Goal: Information Seeking & Learning: Learn about a topic

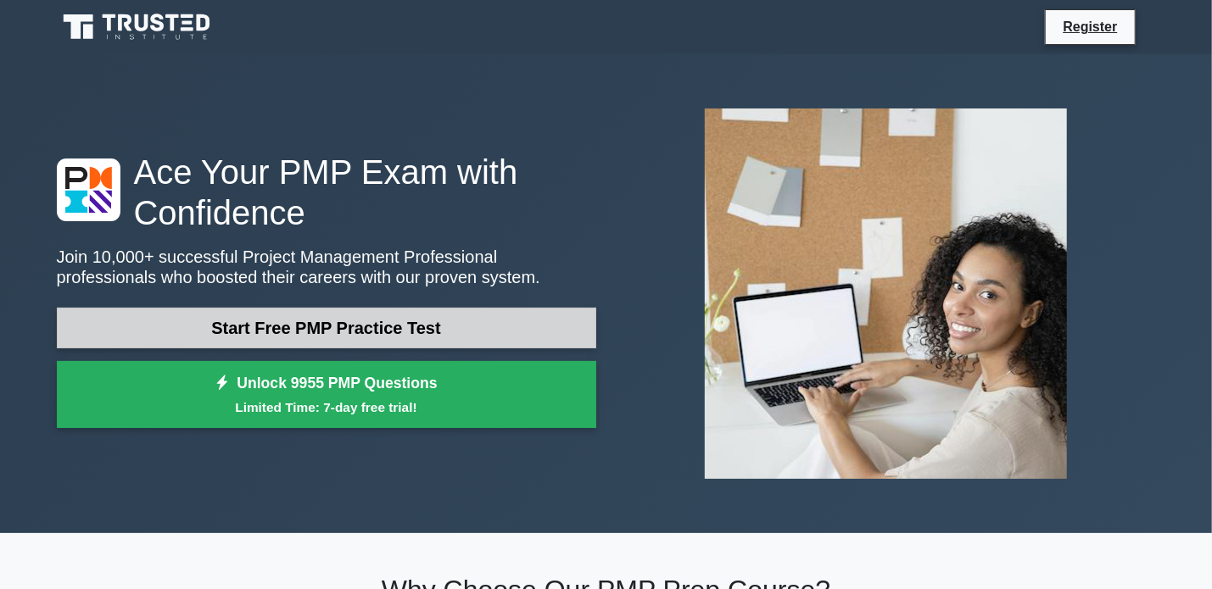
click at [338, 327] on link "Start Free PMP Practice Test" at bounding box center [326, 328] width 539 height 41
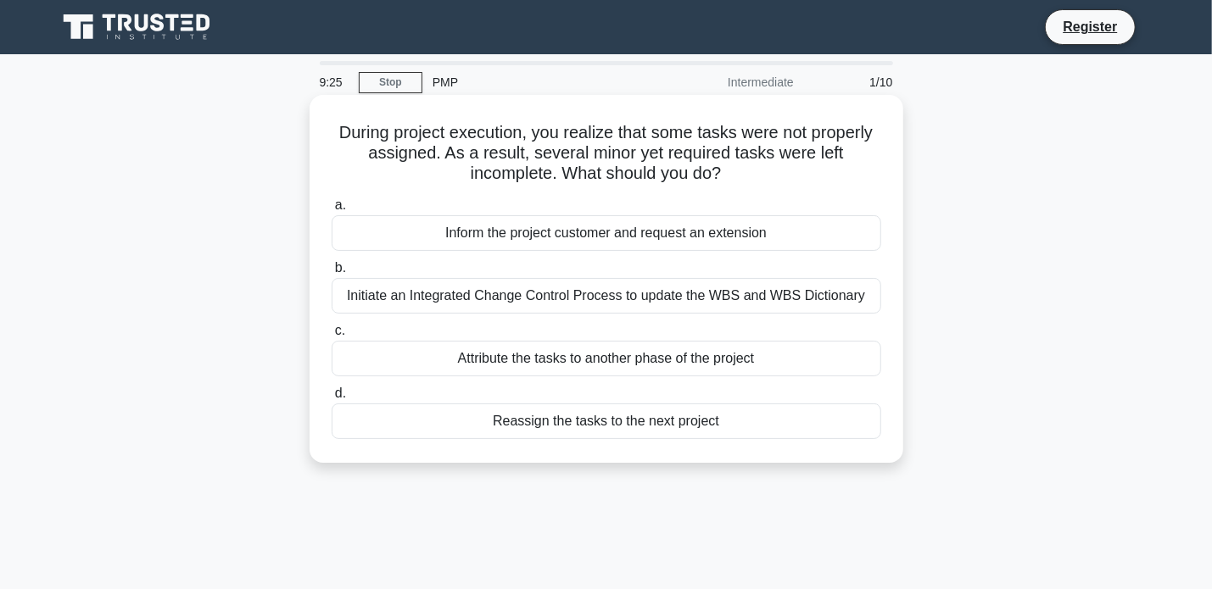
click at [674, 234] on div "Inform the project customer and request an extension" at bounding box center [607, 233] width 550 height 36
click at [332, 211] on input "a. Inform the project customer and request an extension" at bounding box center [332, 205] width 0 height 11
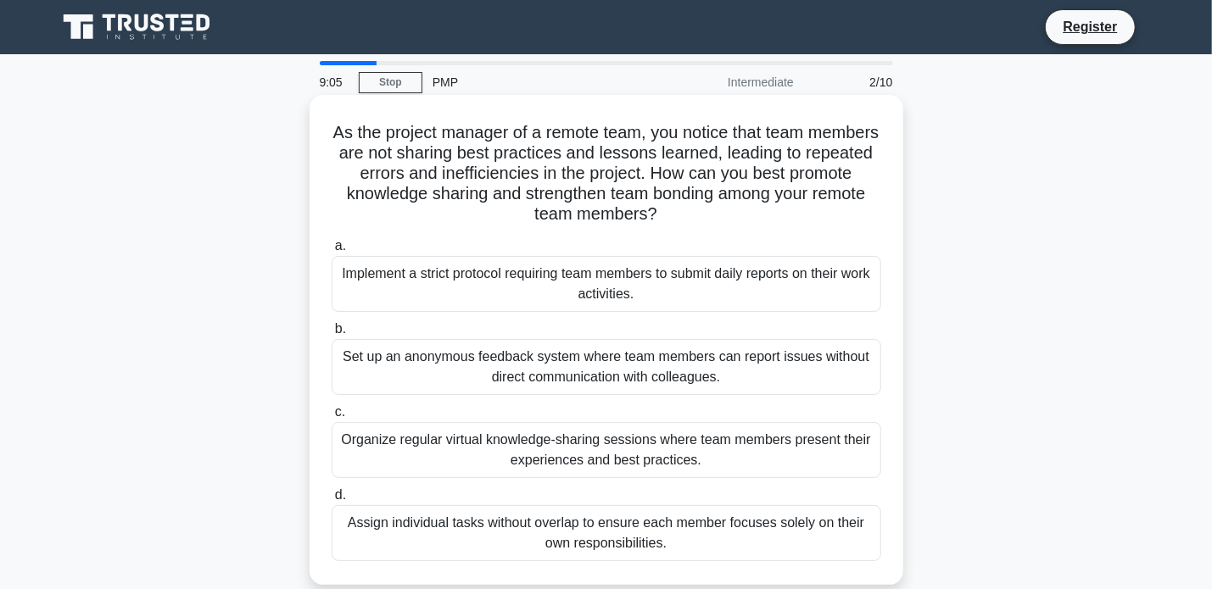
scroll to position [85, 0]
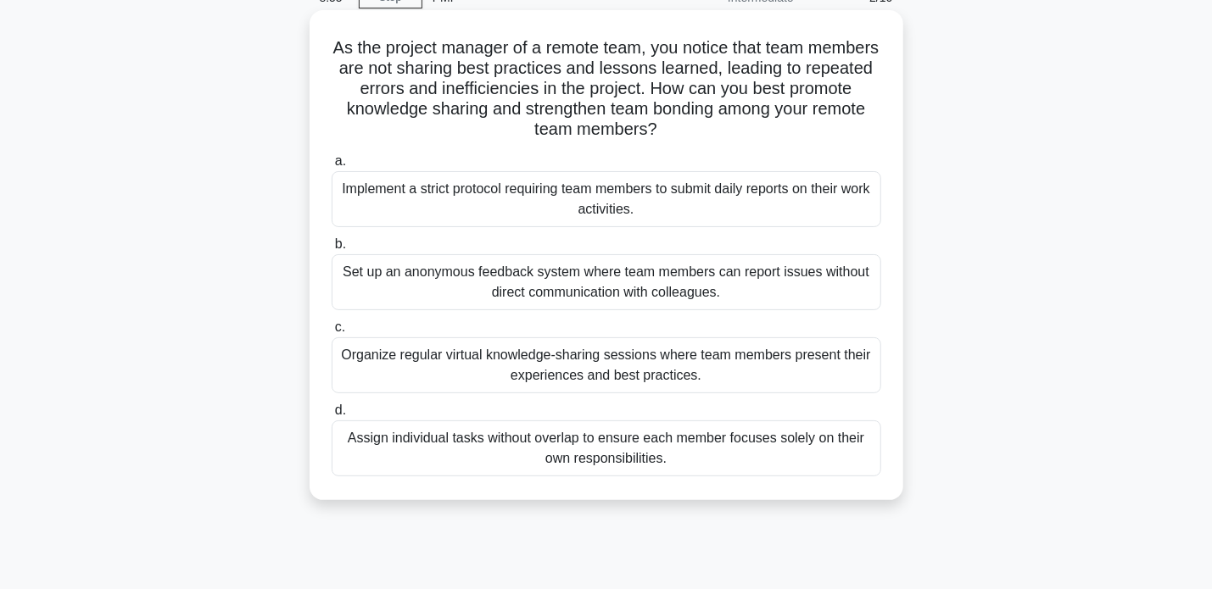
click at [740, 373] on div "Organize regular virtual knowledge-sharing sessions where team members present …" at bounding box center [607, 366] width 550 height 56
click at [332, 333] on input "c. Organize regular virtual knowledge-sharing sessions where team members prese…" at bounding box center [332, 327] width 0 height 11
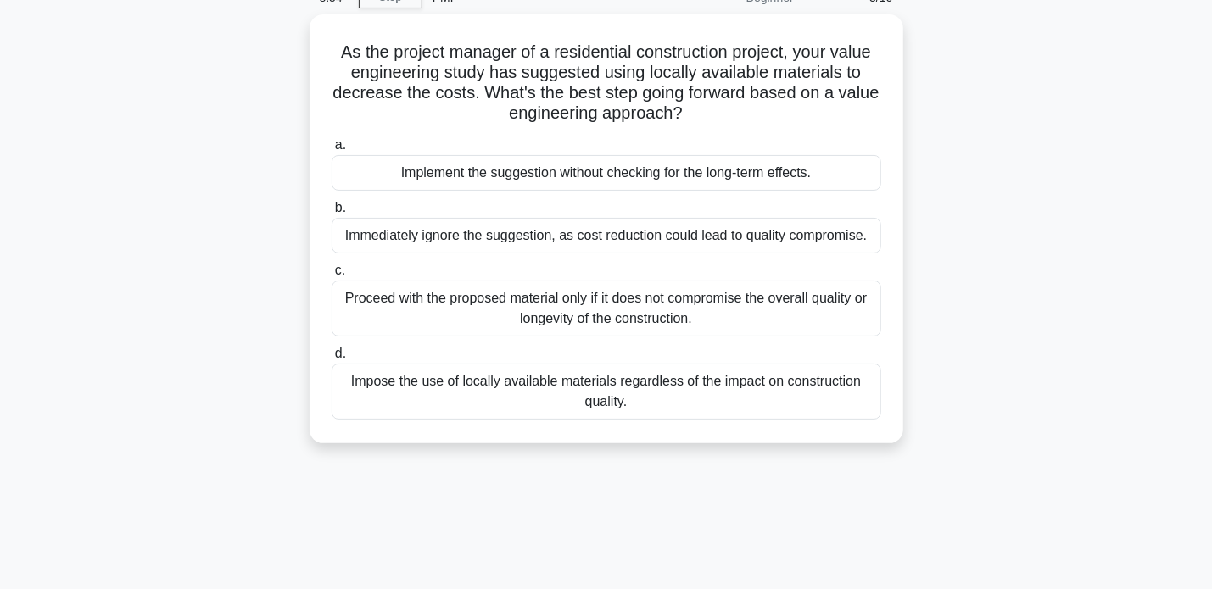
scroll to position [0, 0]
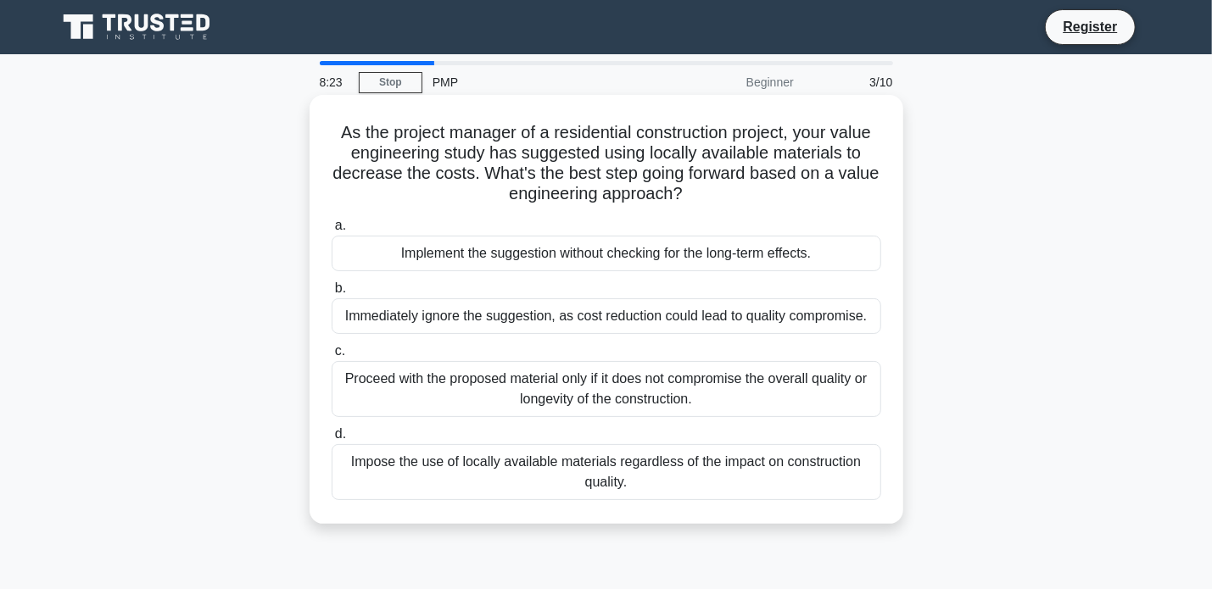
click at [724, 391] on div "Proceed with the proposed material only if it does not compromise the overall q…" at bounding box center [607, 389] width 550 height 56
click at [332, 357] on input "c. Proceed with the proposed material only if it does not compromise the overal…" at bounding box center [332, 351] width 0 height 11
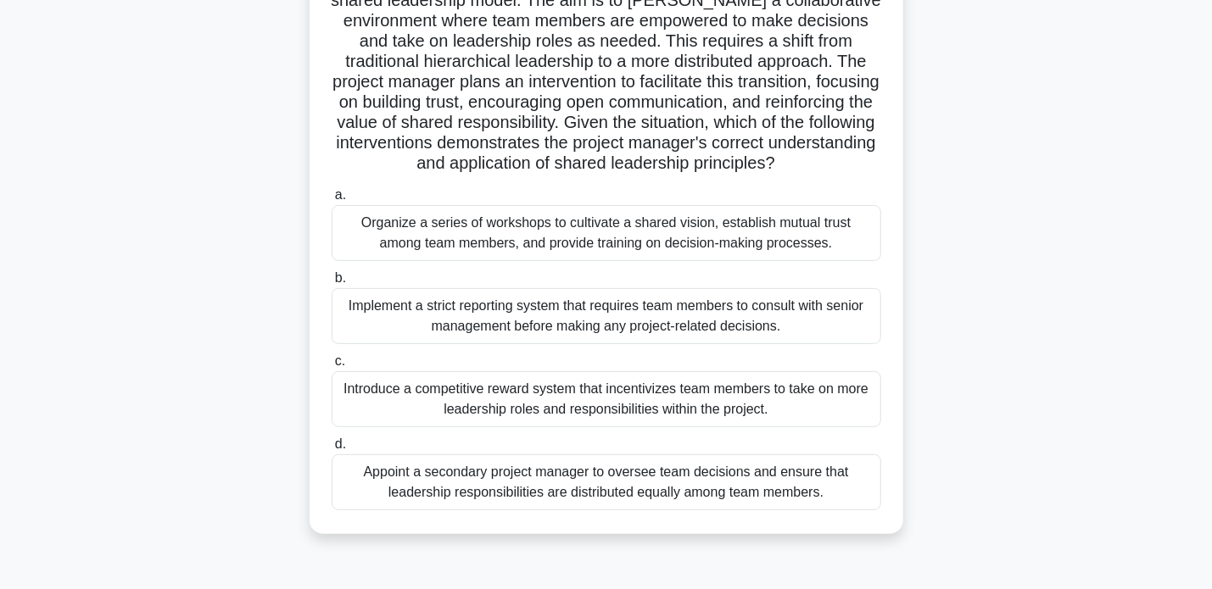
scroll to position [326, 0]
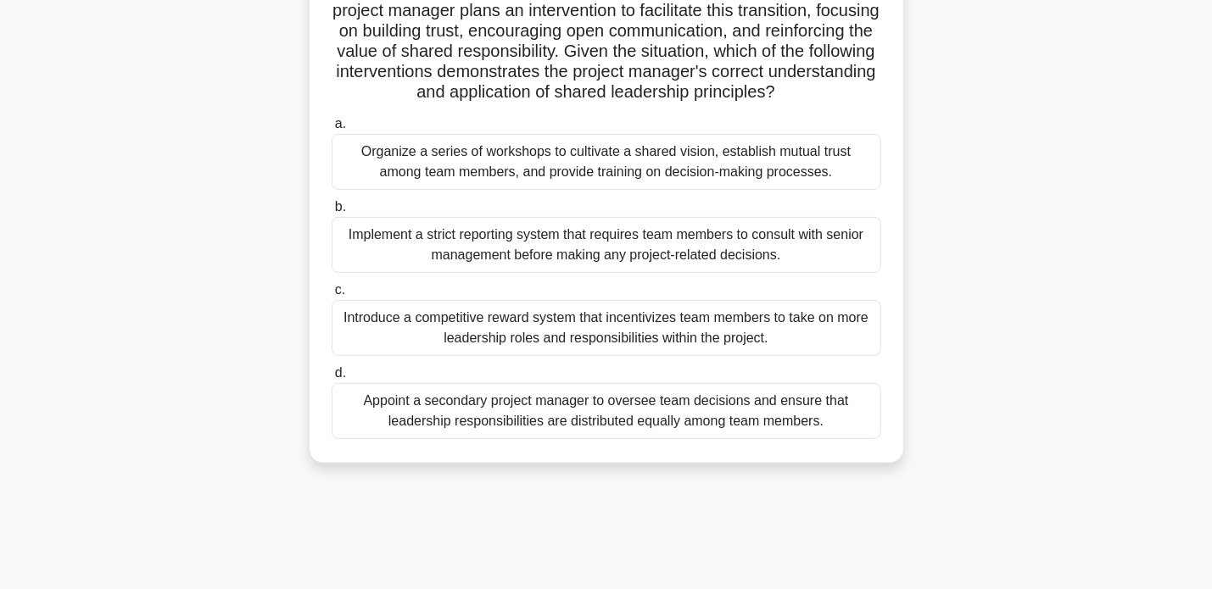
click at [645, 356] on div "Introduce a competitive reward system that incentivizes team members to take on…" at bounding box center [607, 328] width 550 height 56
click at [332, 296] on input "c. Introduce a competitive reward system that incentivizes team members to take…" at bounding box center [332, 290] width 0 height 11
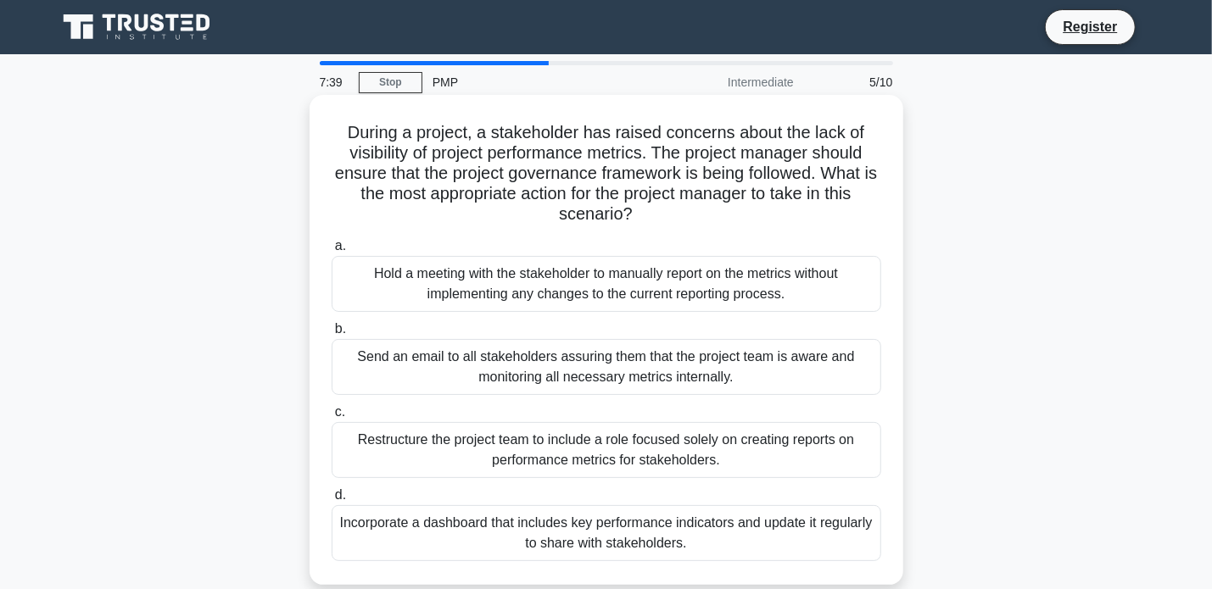
scroll to position [85, 0]
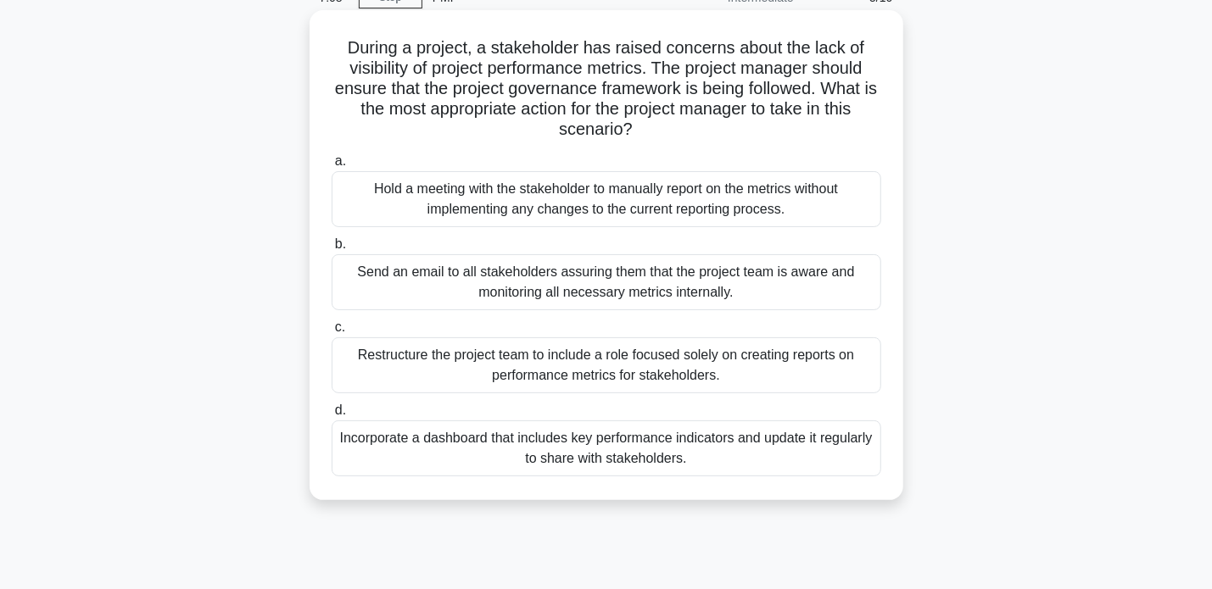
click at [702, 458] on div "Incorporate a dashboard that includes key performance indicators and update it …" at bounding box center [607, 449] width 550 height 56
click at [332, 416] on input "d. Incorporate a dashboard that includes key performance indicators and update …" at bounding box center [332, 410] width 0 height 11
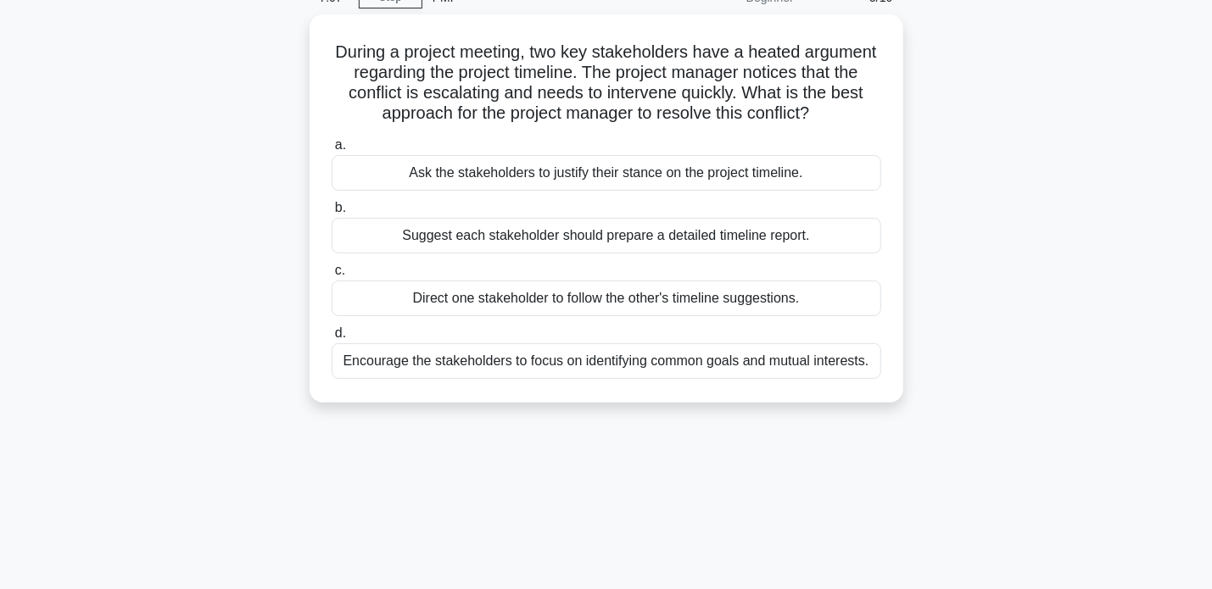
scroll to position [0, 0]
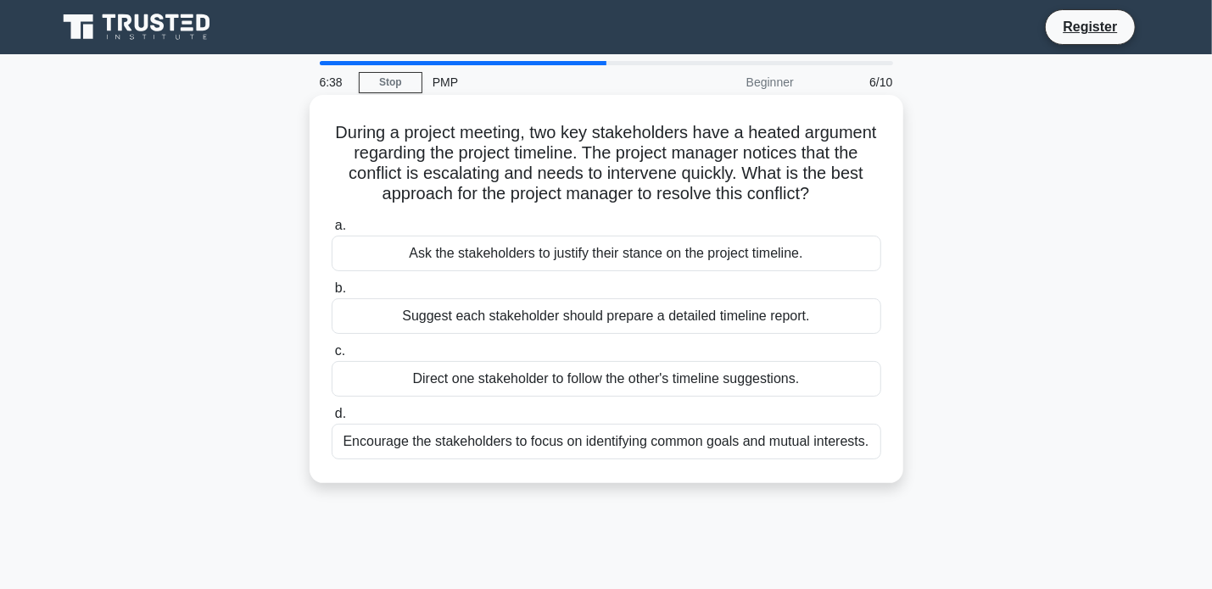
click at [634, 446] on div "Encourage the stakeholders to focus on identifying common goals and mutual inte…" at bounding box center [607, 442] width 550 height 36
click at [332, 420] on input "d. Encourage the stakeholders to focus on identifying common goals and mutual i…" at bounding box center [332, 414] width 0 height 11
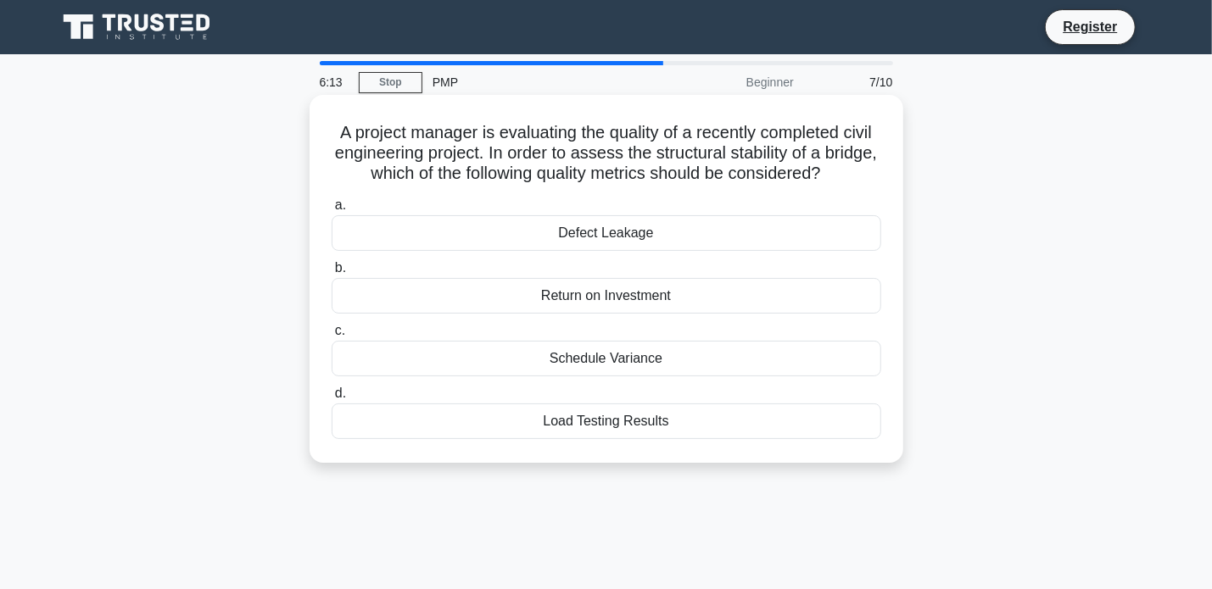
click at [642, 439] on div "Load Testing Results" at bounding box center [607, 422] width 550 height 36
click at [332, 399] on input "d. Load Testing Results" at bounding box center [332, 393] width 0 height 11
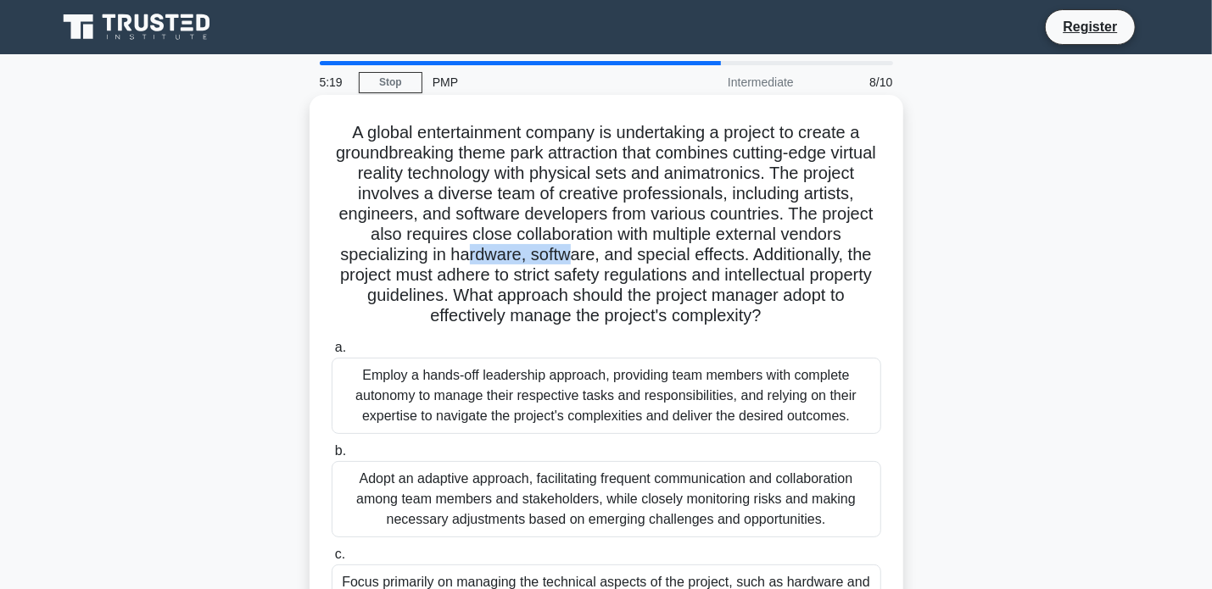
drag, startPoint x: 466, startPoint y: 262, endPoint x: 635, endPoint y: 264, distance: 169.6
click at [635, 264] on h5 "A global entertainment company is undertaking a project to create a groundbreak…" at bounding box center [606, 224] width 553 height 205
click at [548, 280] on h5 "A global entertainment company is undertaking a project to create a groundbreak…" at bounding box center [606, 224] width 553 height 205
drag, startPoint x: 562, startPoint y: 277, endPoint x: 611, endPoint y: 276, distance: 48.4
click at [611, 276] on h5 "A global entertainment company is undertaking a project to create a groundbreak…" at bounding box center [606, 224] width 553 height 205
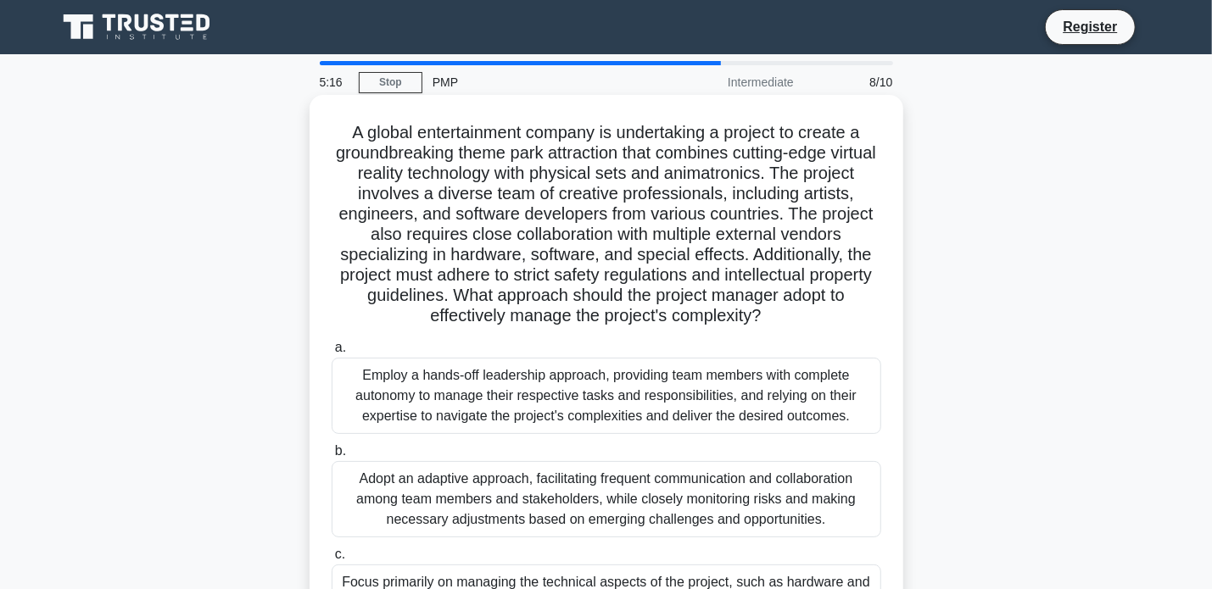
click at [555, 289] on h5 "A global entertainment company is undertaking a project to create a groundbreak…" at bounding box center [606, 224] width 553 height 205
click at [548, 296] on h5 "A global entertainment company is undertaking a project to create a groundbreak…" at bounding box center [606, 224] width 553 height 205
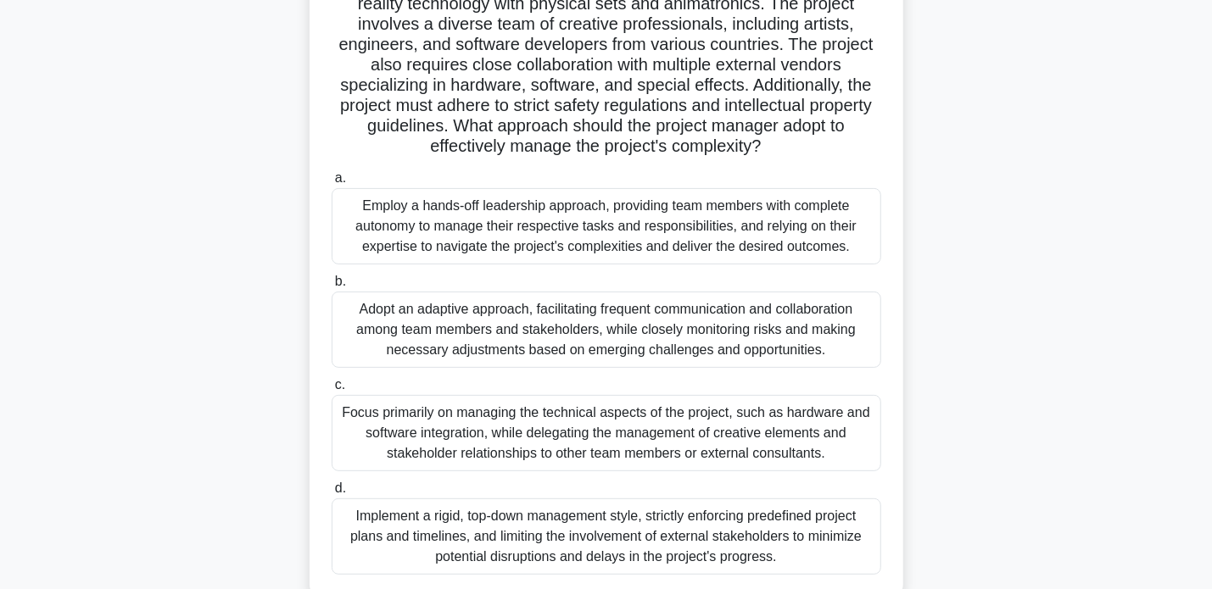
scroll to position [254, 0]
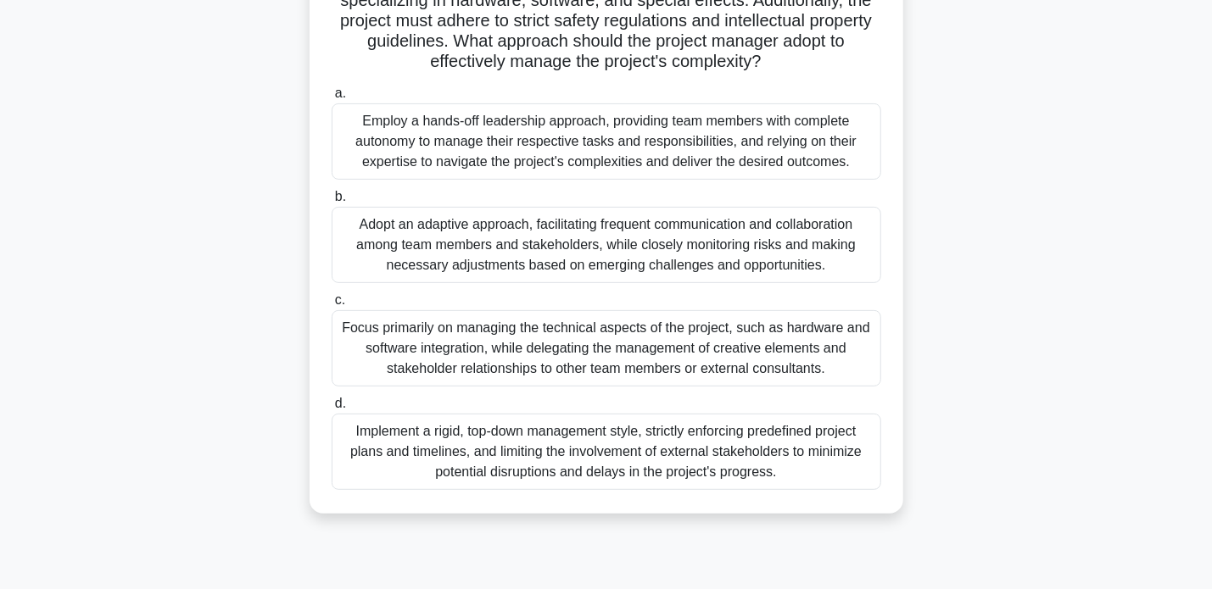
click at [667, 252] on div "Adopt an adaptive approach, facilitating frequent communication and collaborati…" at bounding box center [607, 245] width 550 height 76
click at [332, 203] on input "b. Adopt an adaptive approach, facilitating frequent communication and collabor…" at bounding box center [332, 197] width 0 height 11
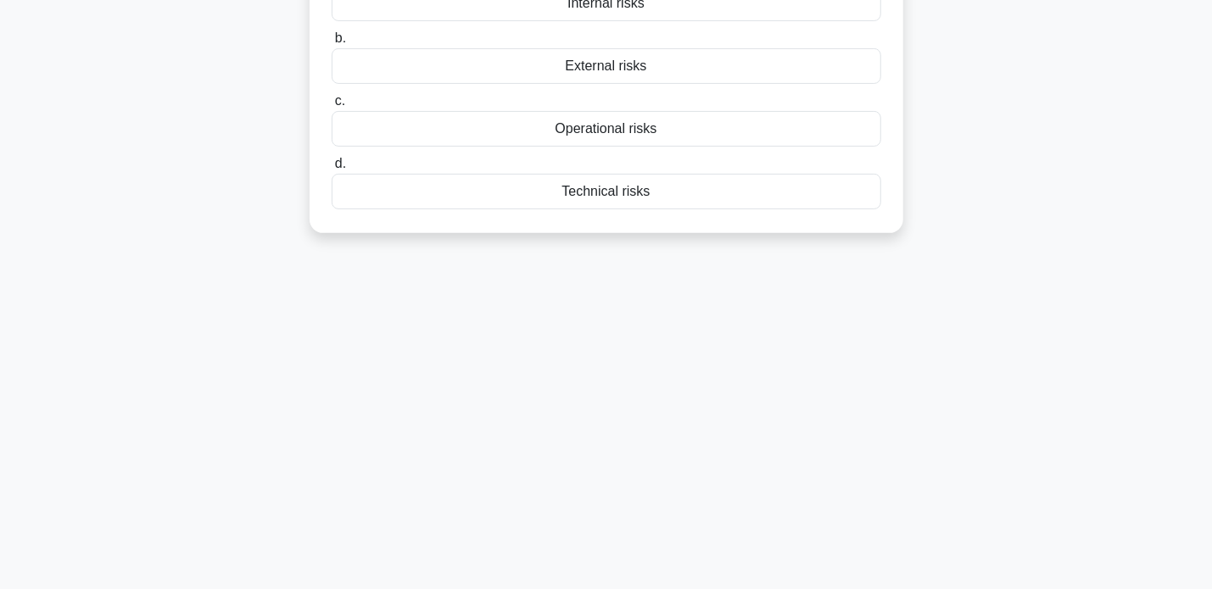
scroll to position [0, 0]
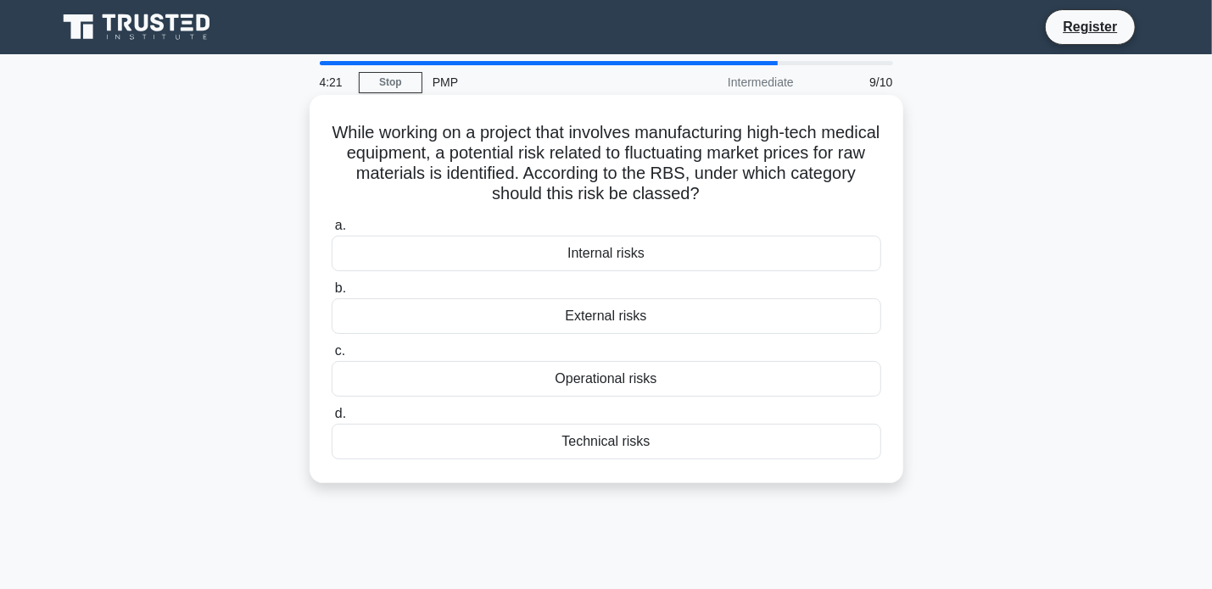
click at [623, 319] on div "External risks" at bounding box center [607, 317] width 550 height 36
click at [332, 294] on input "b. External risks" at bounding box center [332, 288] width 0 height 11
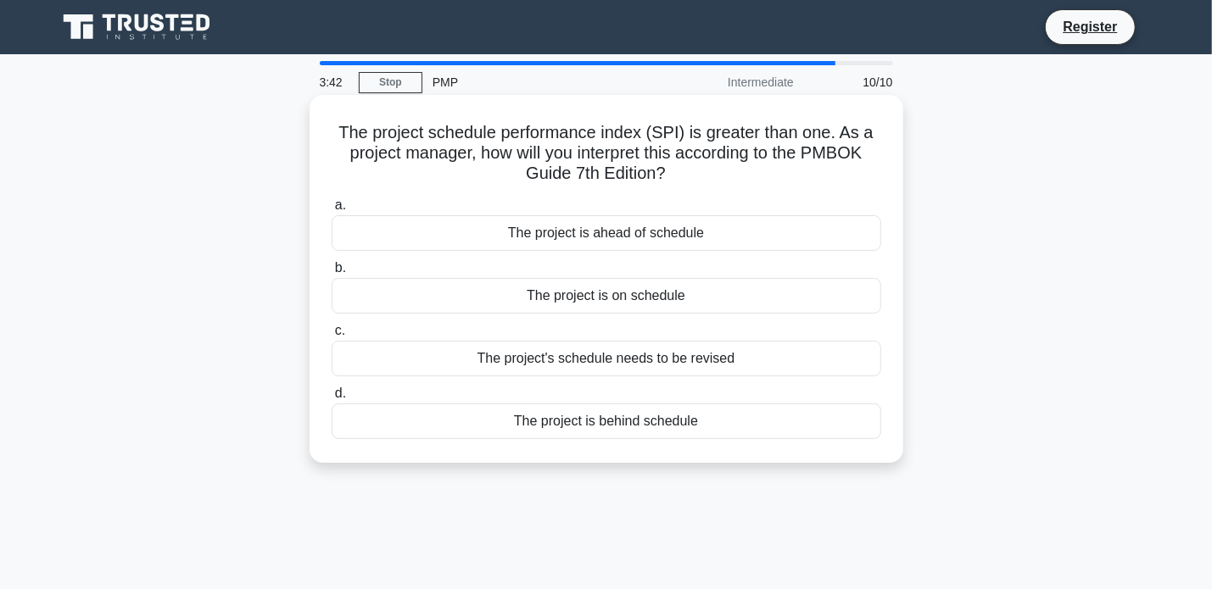
click at [640, 298] on div "The project is on schedule" at bounding box center [607, 296] width 550 height 36
click at [332, 274] on input "b. The project is on schedule" at bounding box center [332, 268] width 0 height 11
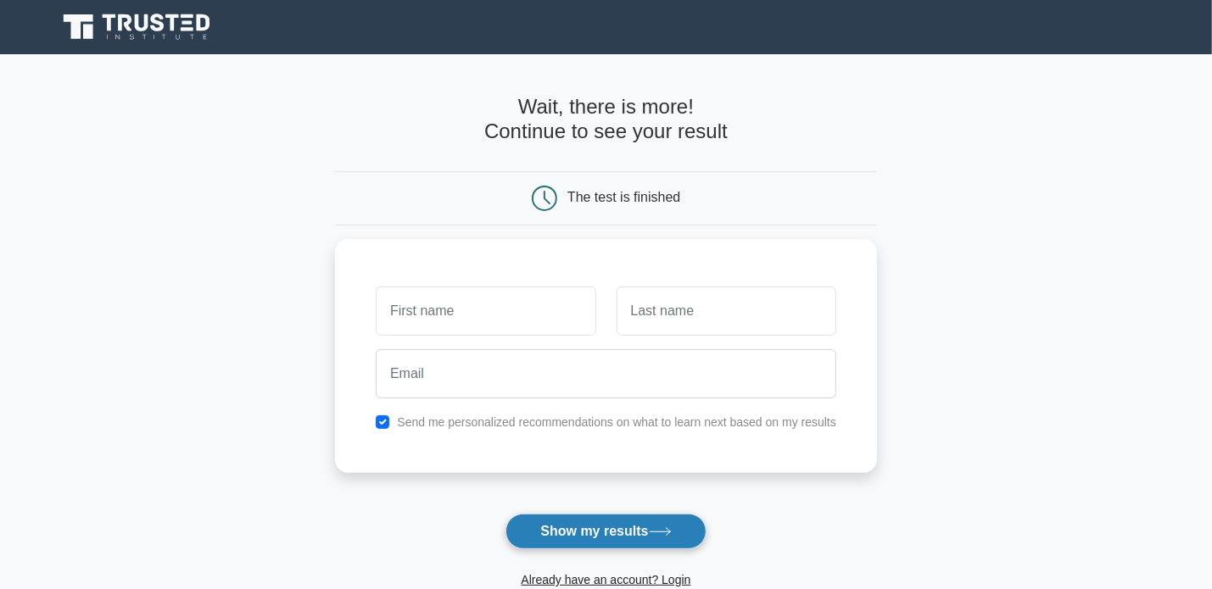
click at [621, 527] on button "Show my results" at bounding box center [605, 532] width 200 height 36
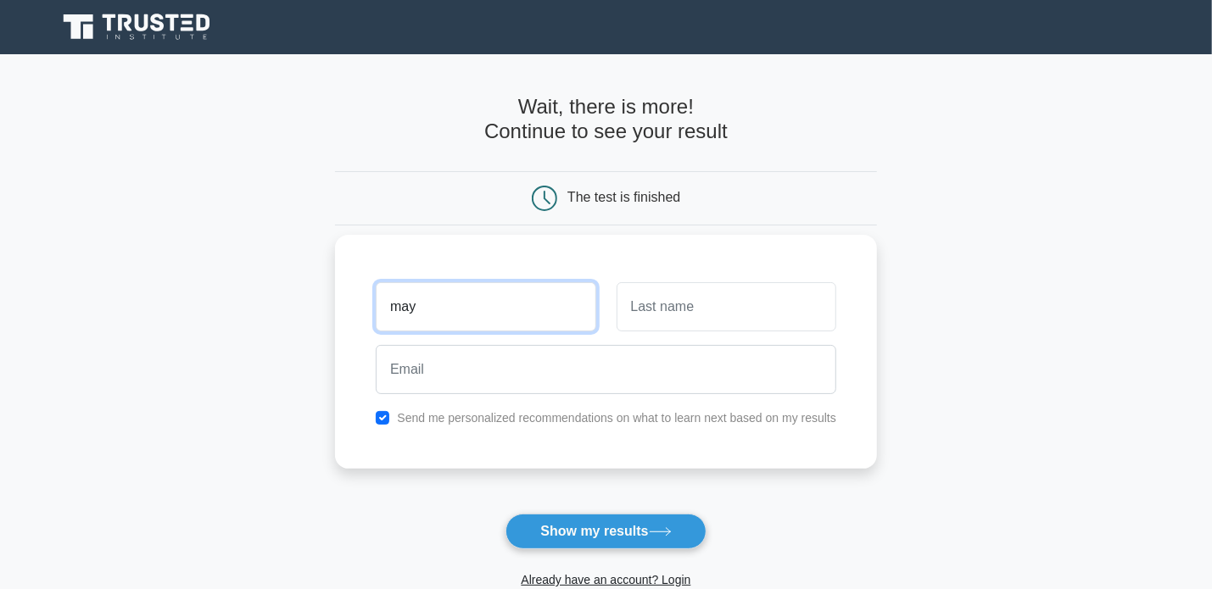
type input "may"
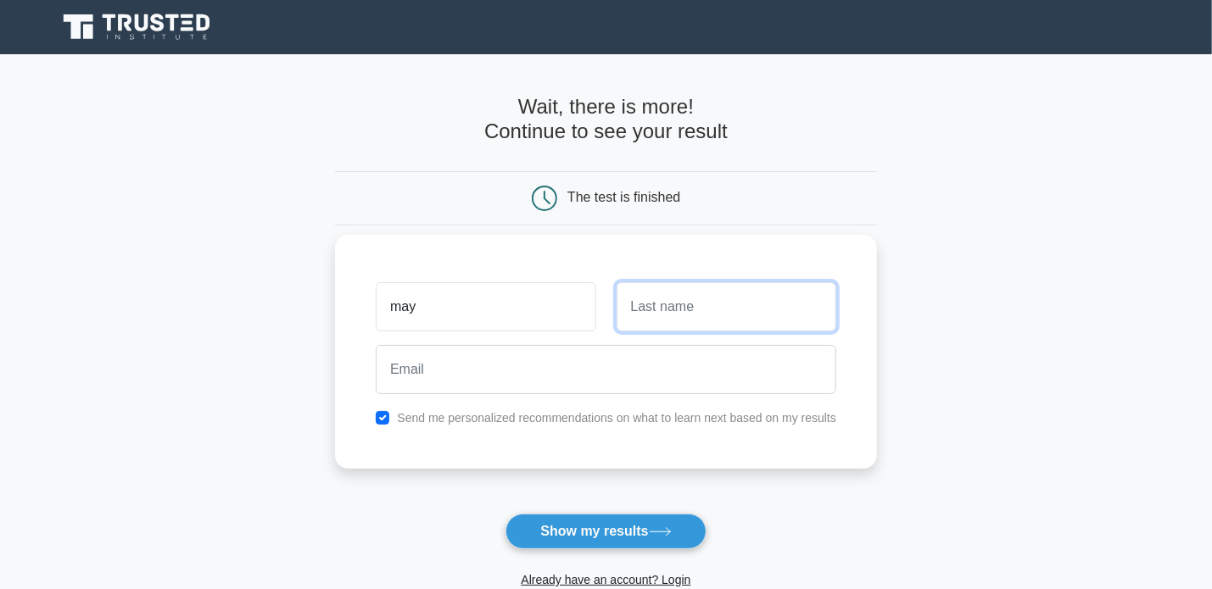
click at [756, 322] on input "text" at bounding box center [727, 306] width 220 height 49
type input "alvi"
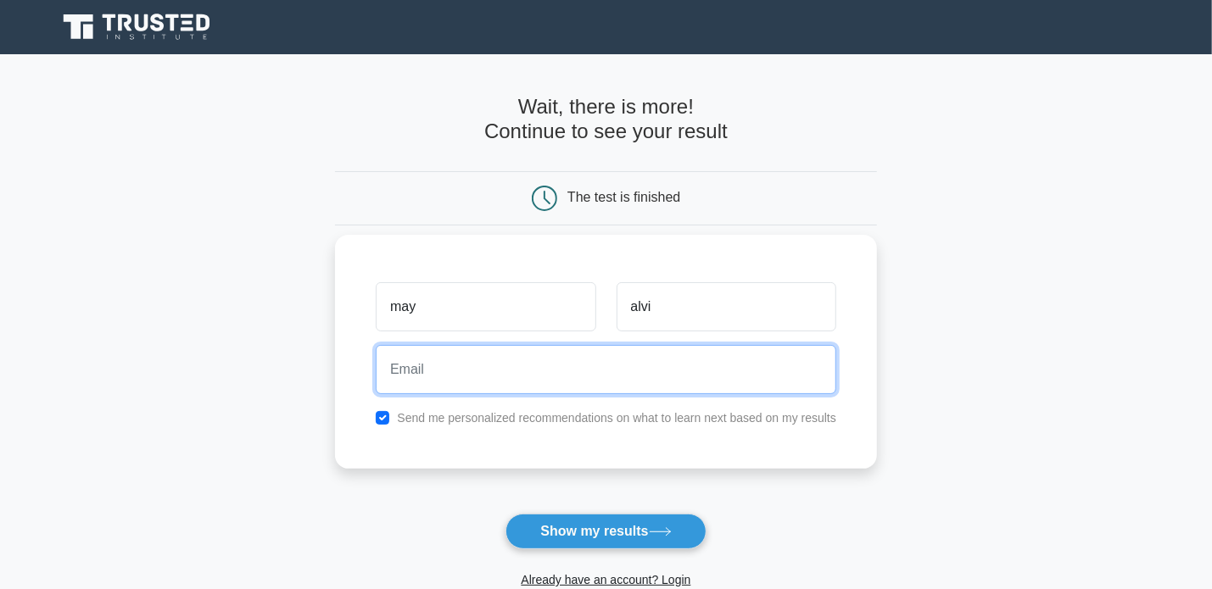
click at [516, 371] on input "email" at bounding box center [606, 369] width 460 height 49
type input "tezalvior@gmail.com"
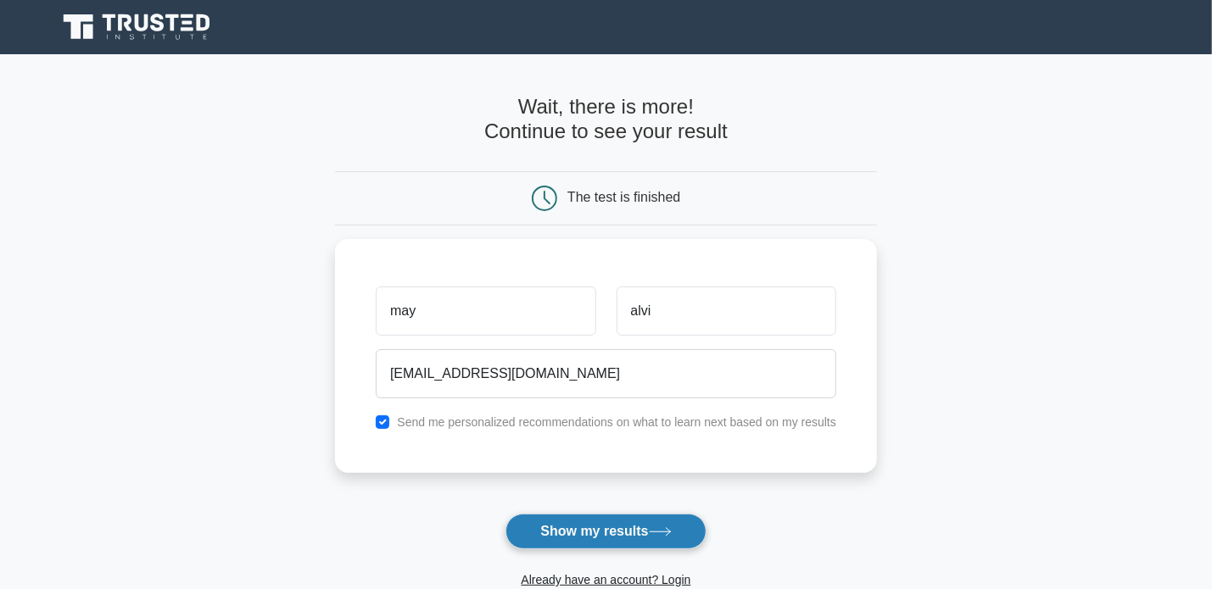
click at [624, 529] on button "Show my results" at bounding box center [605, 532] width 200 height 36
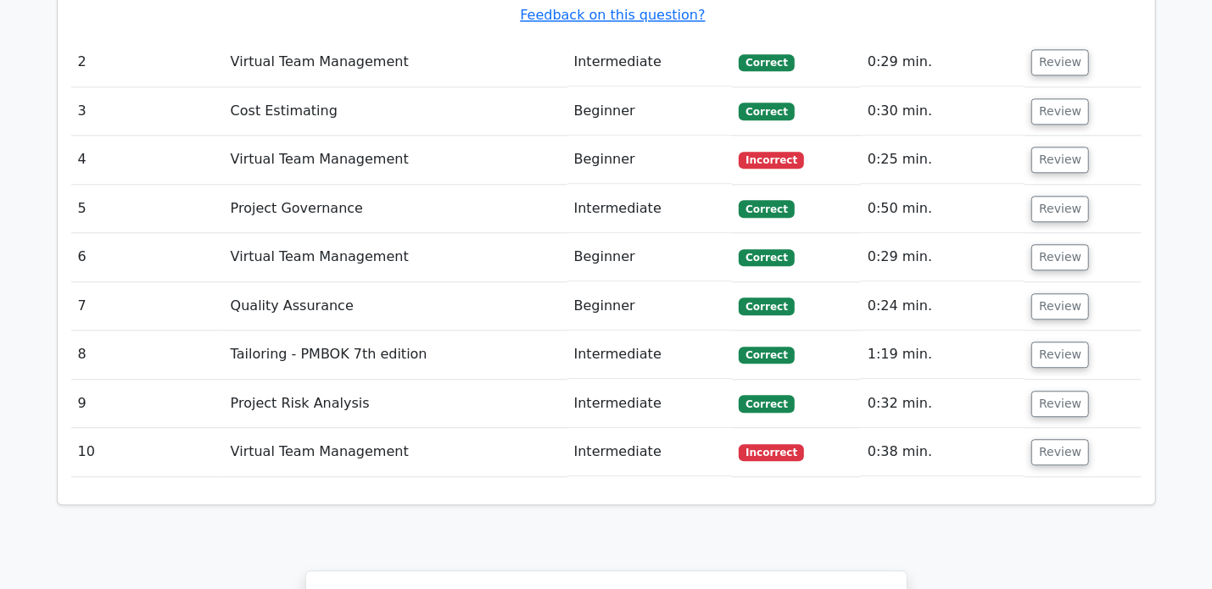
scroll to position [2120, 0]
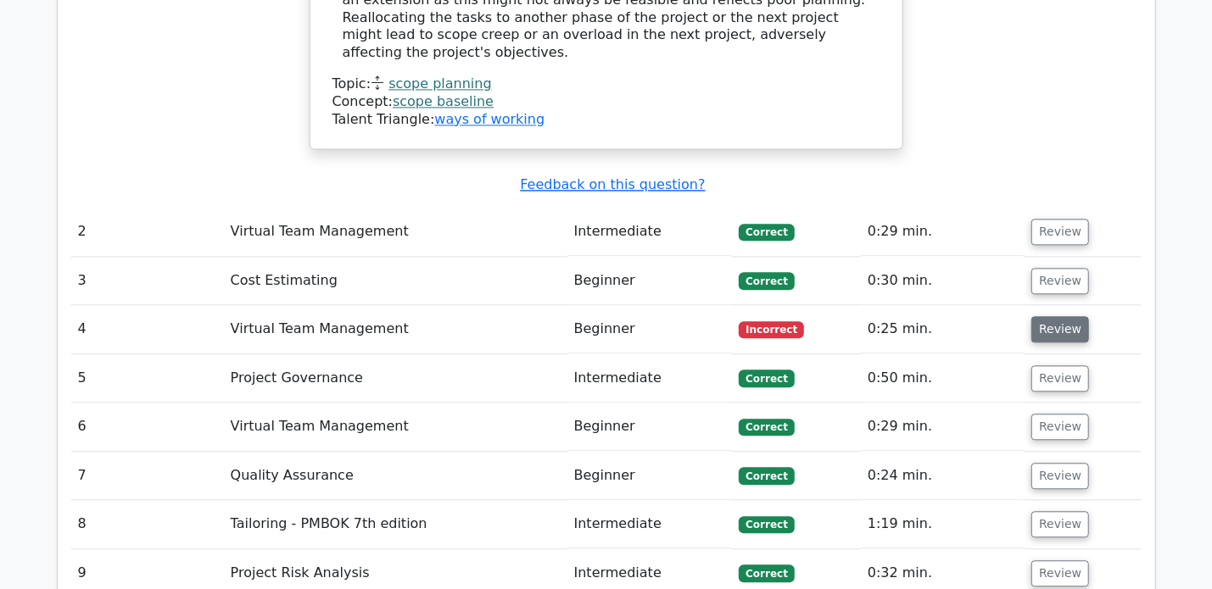
click at [1055, 316] on button "Review" at bounding box center [1060, 329] width 58 height 26
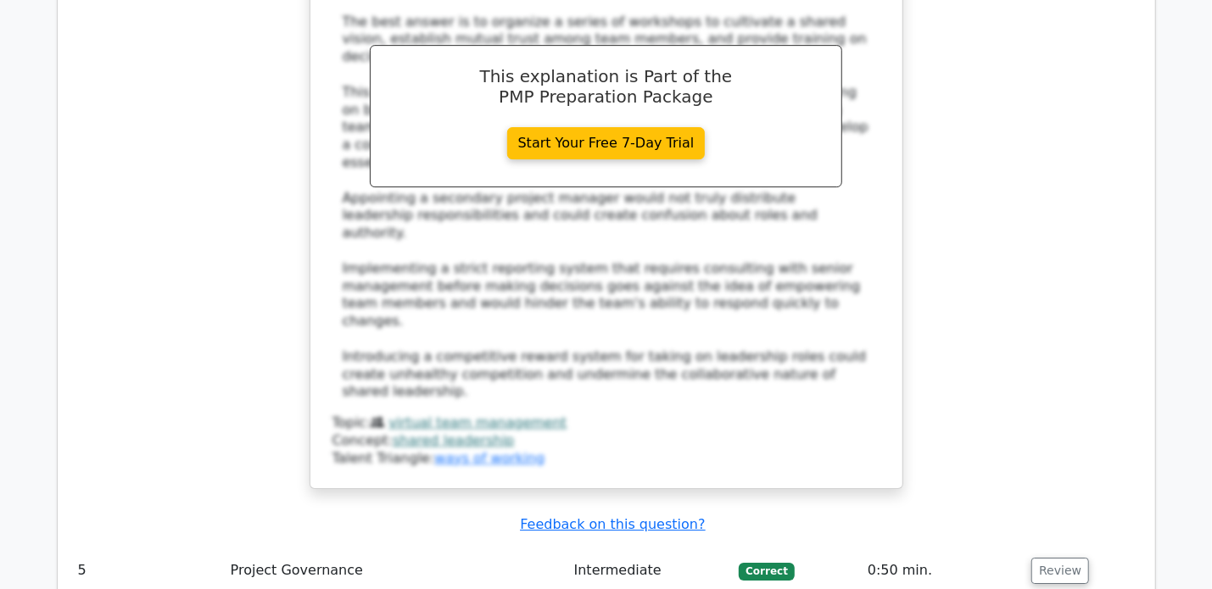
scroll to position [3307, 0]
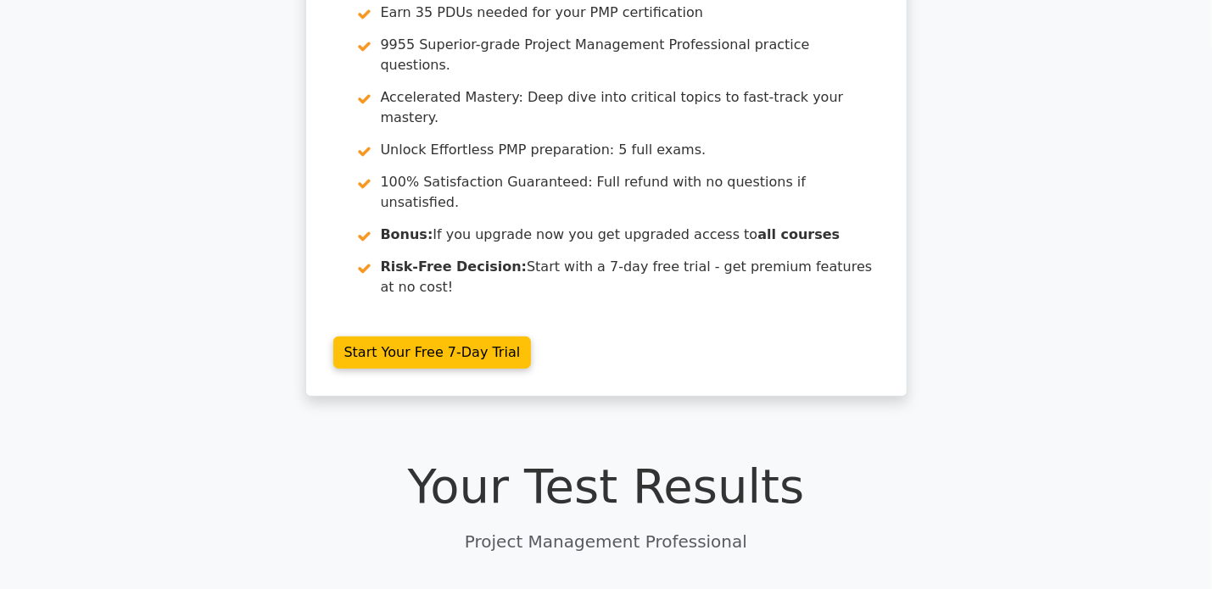
scroll to position [0, 0]
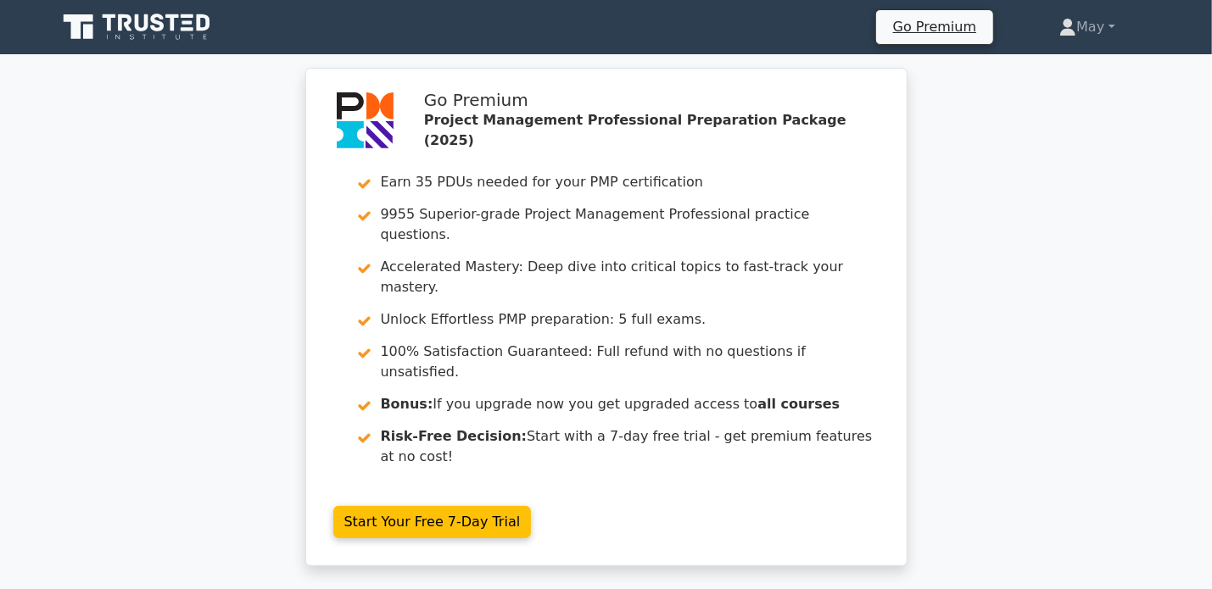
click at [1110, 237] on div "Go Premium Project Management Professional Preparation Package (2025) Earn 35 P…" at bounding box center [606, 327] width 1212 height 519
click at [1108, 21] on link "May" at bounding box center [1087, 27] width 137 height 34
click at [1055, 65] on link "Profile" at bounding box center [1086, 66] width 134 height 27
